Goal: Book appointment/travel/reservation

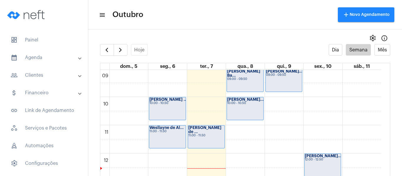
scroll to position [229, 0]
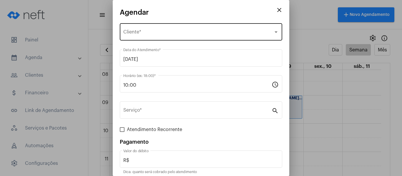
click at [141, 32] on span "Selecione o Cliente" at bounding box center [198, 33] width 150 height 5
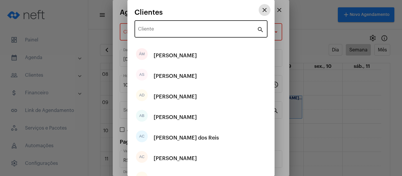
click at [149, 30] on input "Cliente" at bounding box center [197, 30] width 119 height 5
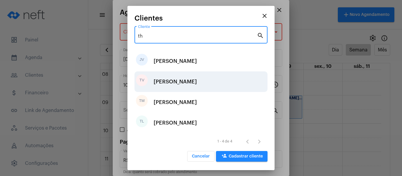
type input "th"
click at [174, 82] on div "[PERSON_NAME]" at bounding box center [175, 82] width 43 height 18
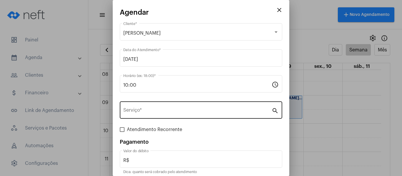
click at [171, 104] on div "Serviço *" at bounding box center [197, 109] width 148 height 19
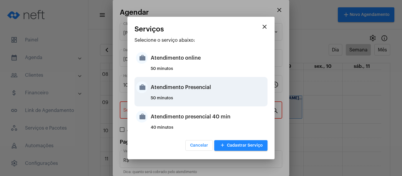
click at [184, 85] on div "Atendimento Presencial" at bounding box center [208, 88] width 115 height 18
type input "Atendimento Presencial"
type input "R$ 0"
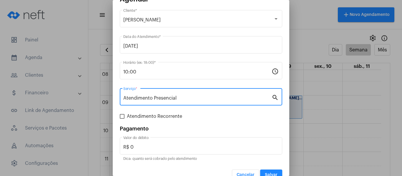
scroll to position [24, 0]
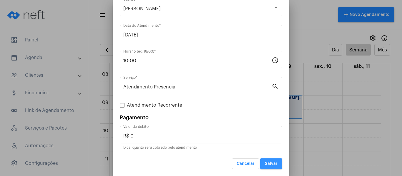
click at [270, 164] on span "Salvar" at bounding box center [271, 164] width 13 height 4
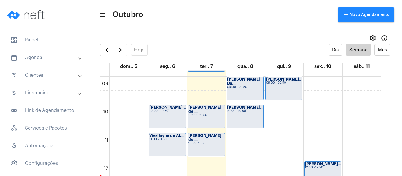
scroll to position [258, 0]
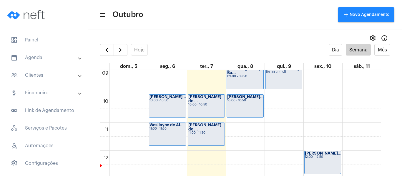
click at [203, 137] on div "[PERSON_NAME] de ... 11:00 - 11:50" at bounding box center [206, 134] width 37 height 23
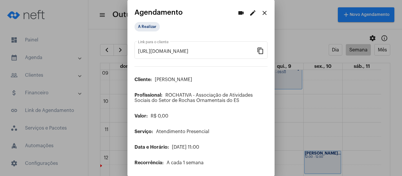
click at [247, 7] on button "edit" at bounding box center [253, 13] width 12 height 12
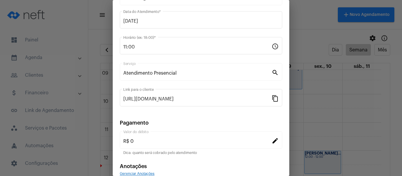
scroll to position [77, 0]
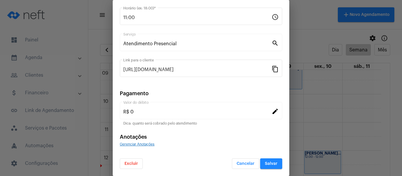
click at [135, 164] on span "Excluir" at bounding box center [132, 164] width 14 height 4
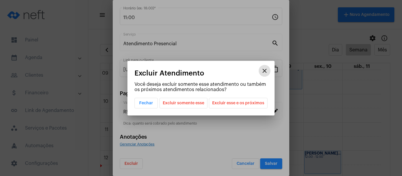
click at [197, 100] on span "Excluir somente esse" at bounding box center [184, 103] width 42 height 10
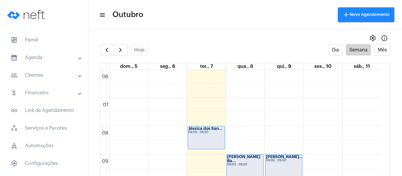
scroll to position [199, 0]
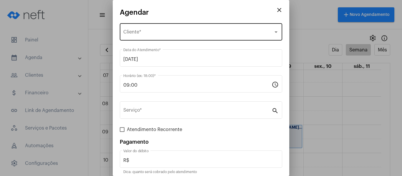
click at [170, 36] on div "Selecione o Cliente Cliente *" at bounding box center [201, 31] width 156 height 19
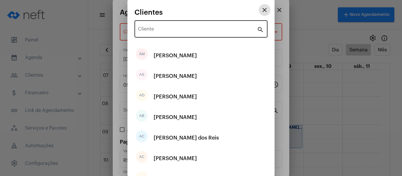
click at [170, 32] on input "Cliente" at bounding box center [197, 30] width 119 height 5
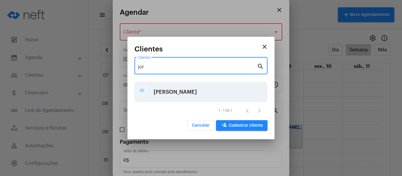
type input "jor"
click at [172, 87] on div "[PERSON_NAME]" at bounding box center [175, 92] width 43 height 18
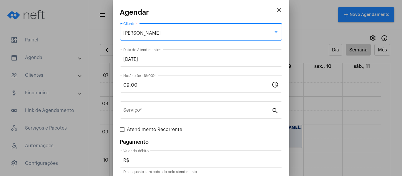
click at [167, 121] on div "Serviço * search" at bounding box center [201, 114] width 163 height 24
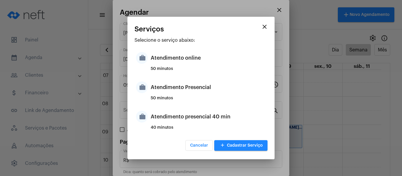
click at [167, 100] on div "50 minutos" at bounding box center [208, 100] width 115 height 9
type input "Atendimento Presencial"
type input "R$ 0"
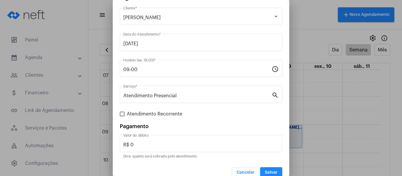
scroll to position [24, 0]
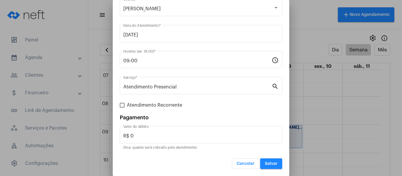
click at [266, 164] on span "Salvar" at bounding box center [271, 164] width 13 height 4
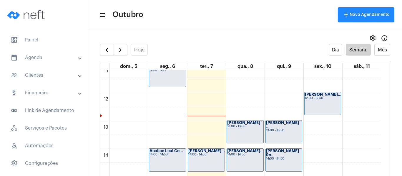
scroll to position [347, 0]
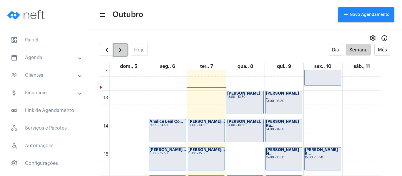
click at [123, 49] on span "button" at bounding box center [120, 50] width 7 height 7
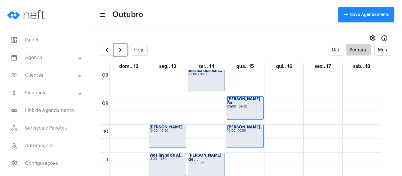
scroll to position [229, 0]
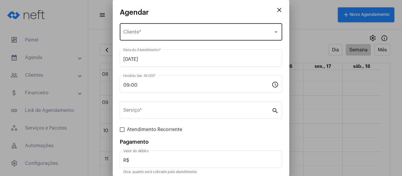
click at [168, 36] on div "Selecione o Cliente" at bounding box center [198, 33] width 150 height 5
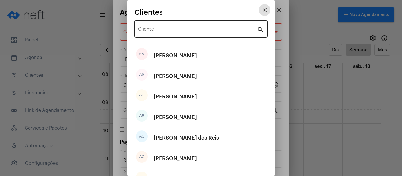
click at [169, 32] on input "Cliente" at bounding box center [197, 30] width 119 height 5
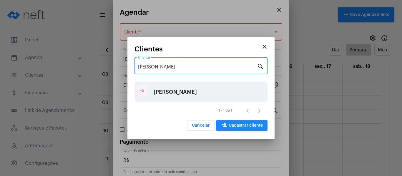
type input "[PERSON_NAME]"
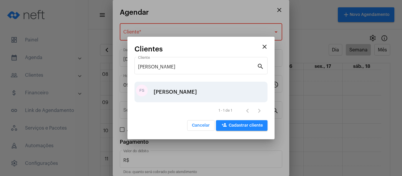
click at [182, 89] on div "[PERSON_NAME]" at bounding box center [175, 92] width 43 height 18
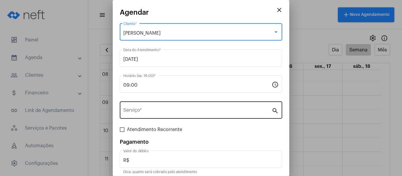
click at [171, 113] on input "Serviço *" at bounding box center [197, 111] width 148 height 5
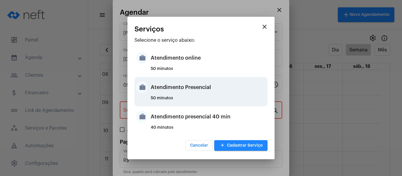
click at [172, 95] on div "Atendimento Presencial" at bounding box center [208, 88] width 115 height 18
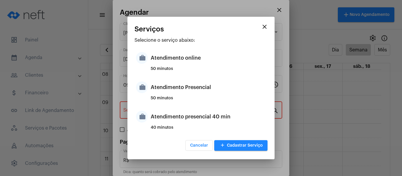
type input "Atendimento Presencial"
type input "R$ 0"
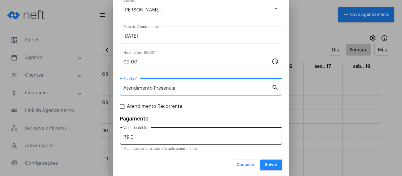
scroll to position [24, 0]
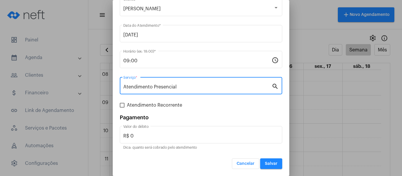
click at [125, 104] on label "Atendimento Recorrente" at bounding box center [151, 105] width 62 height 7
click at [122, 108] on input "Atendimento Recorrente" at bounding box center [122, 108] width 0 height 0
checkbox input "true"
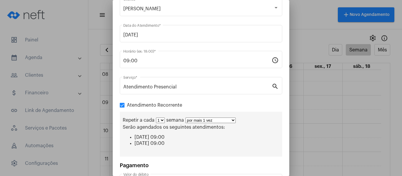
click at [163, 121] on select "1 2 3 4 5 6 7 8" at bounding box center [160, 121] width 9 height 6
select select "1: 2"
click at [156, 118] on select "1 2 3 4 5 6 7 8" at bounding box center [160, 121] width 9 height 6
click at [193, 119] on select "por mais 1 vez por mais 2 vezes por mais 3 vezes por mais 4 vezes por mais 5 ve…" at bounding box center [213, 121] width 50 height 6
select select "3: 4"
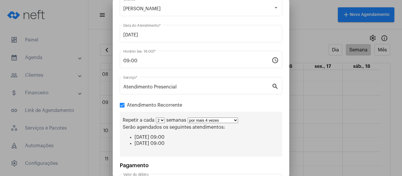
click at [188, 118] on select "por mais 1 vez por mais 2 vezes por mais 3 vezes por mais 4 vezes por mais 5 ve…" at bounding box center [213, 121] width 50 height 6
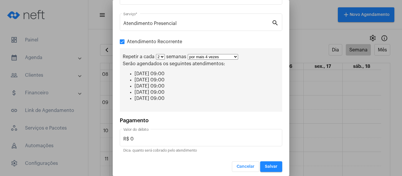
scroll to position [91, 0]
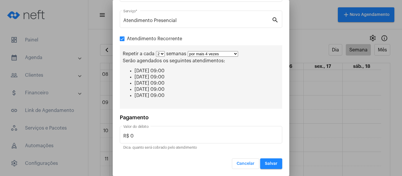
click at [267, 166] on span "Salvar" at bounding box center [271, 164] width 13 height 4
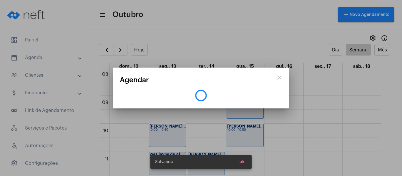
scroll to position [0, 0]
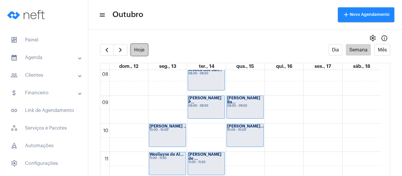
click at [141, 51] on button "Hoje" at bounding box center [139, 49] width 17 height 11
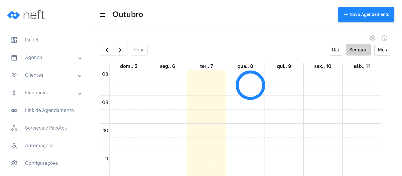
scroll to position [170, 0]
